Goal: Information Seeking & Learning: Learn about a topic

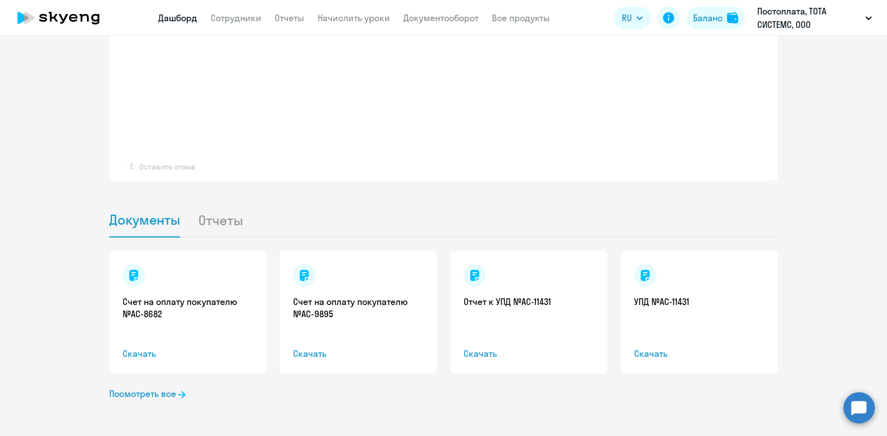
select select "30"
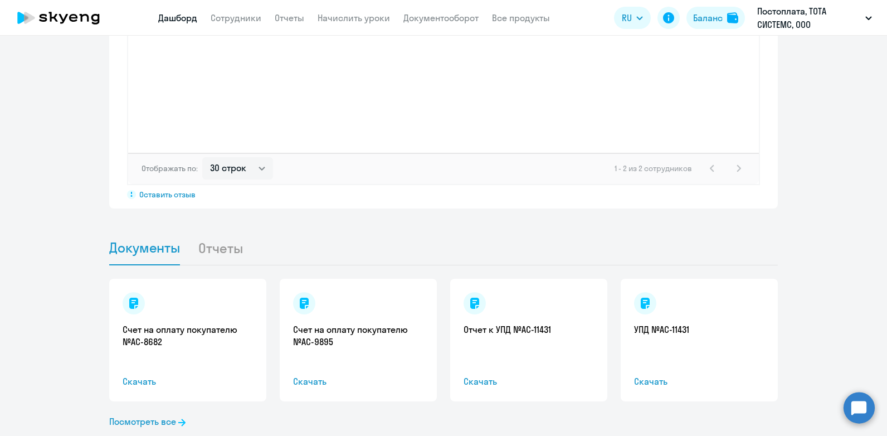
scroll to position [660, 0]
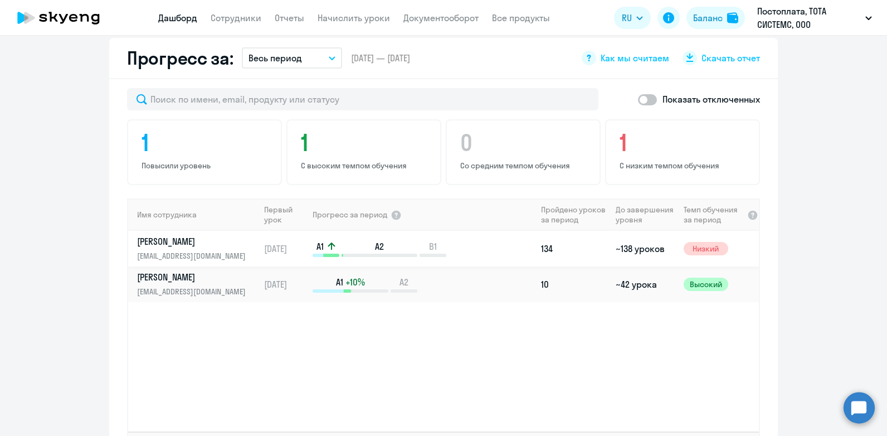
click at [182, 235] on p "[PERSON_NAME]" at bounding box center [194, 241] width 115 height 12
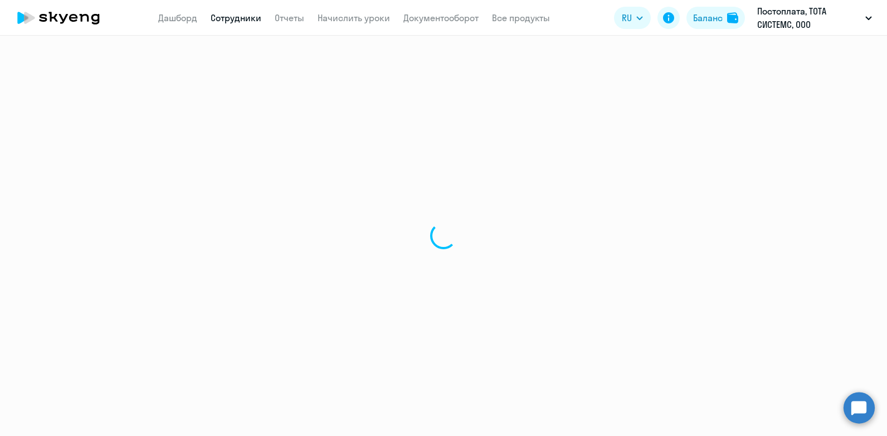
select select "english"
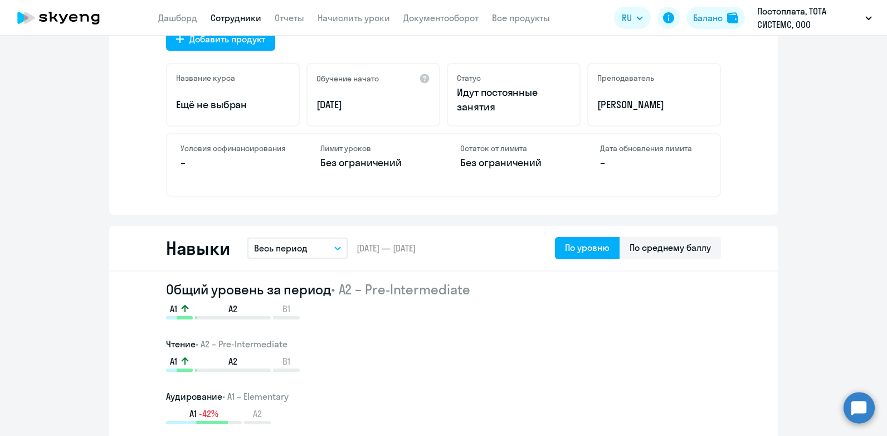
scroll to position [446, 0]
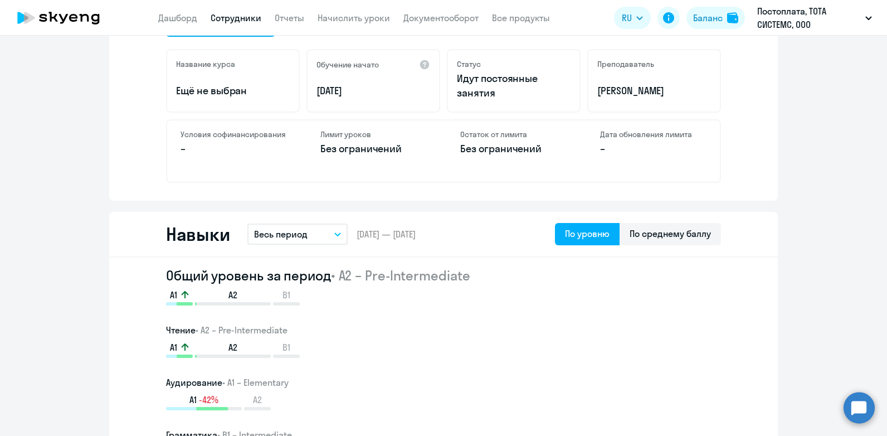
click at [201, 92] on p "Ещё не выбран" at bounding box center [233, 91] width 114 height 14
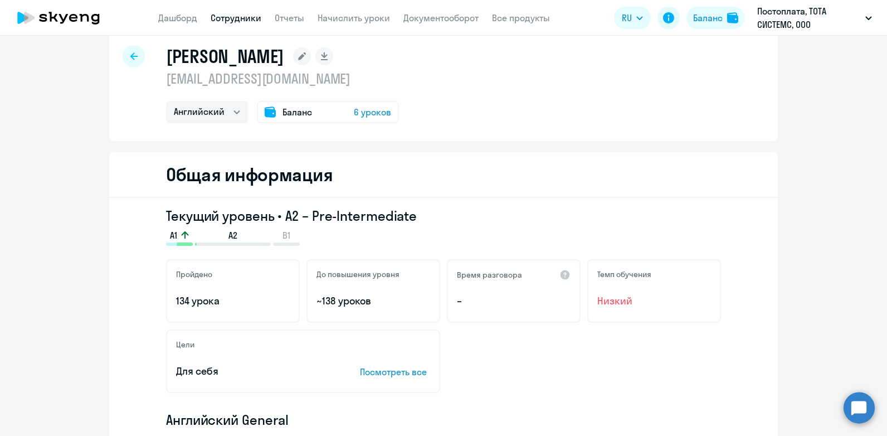
scroll to position [0, 0]
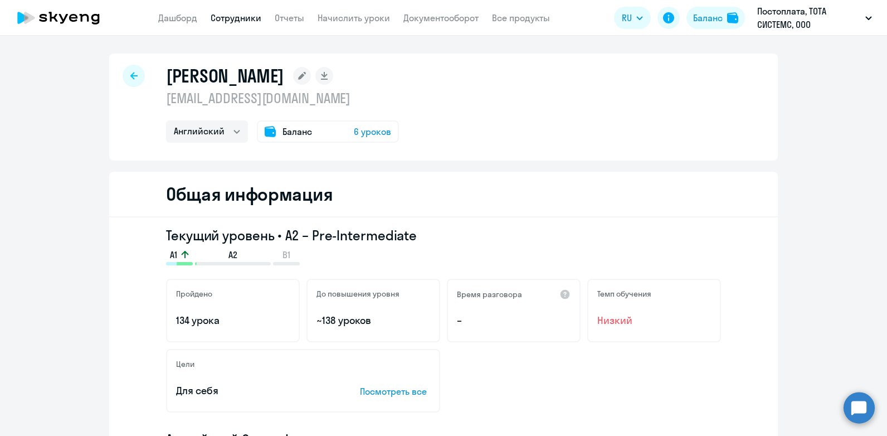
click at [130, 72] on icon at bounding box center [133, 76] width 7 height 8
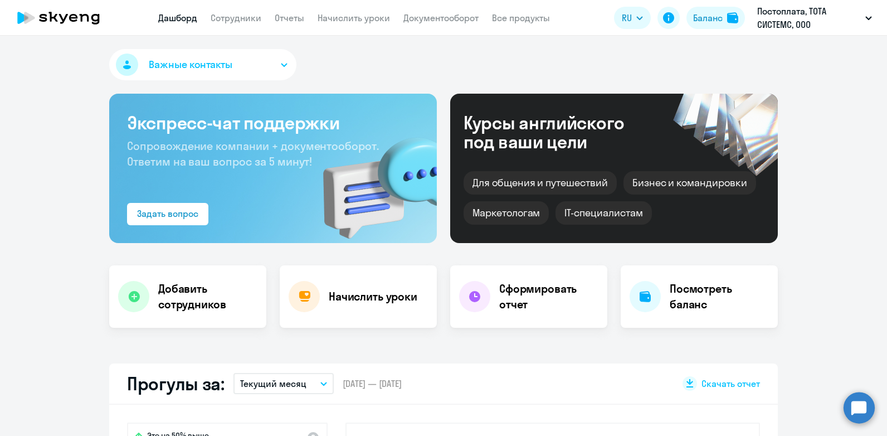
select select "30"
